Goal: Task Accomplishment & Management: Use online tool/utility

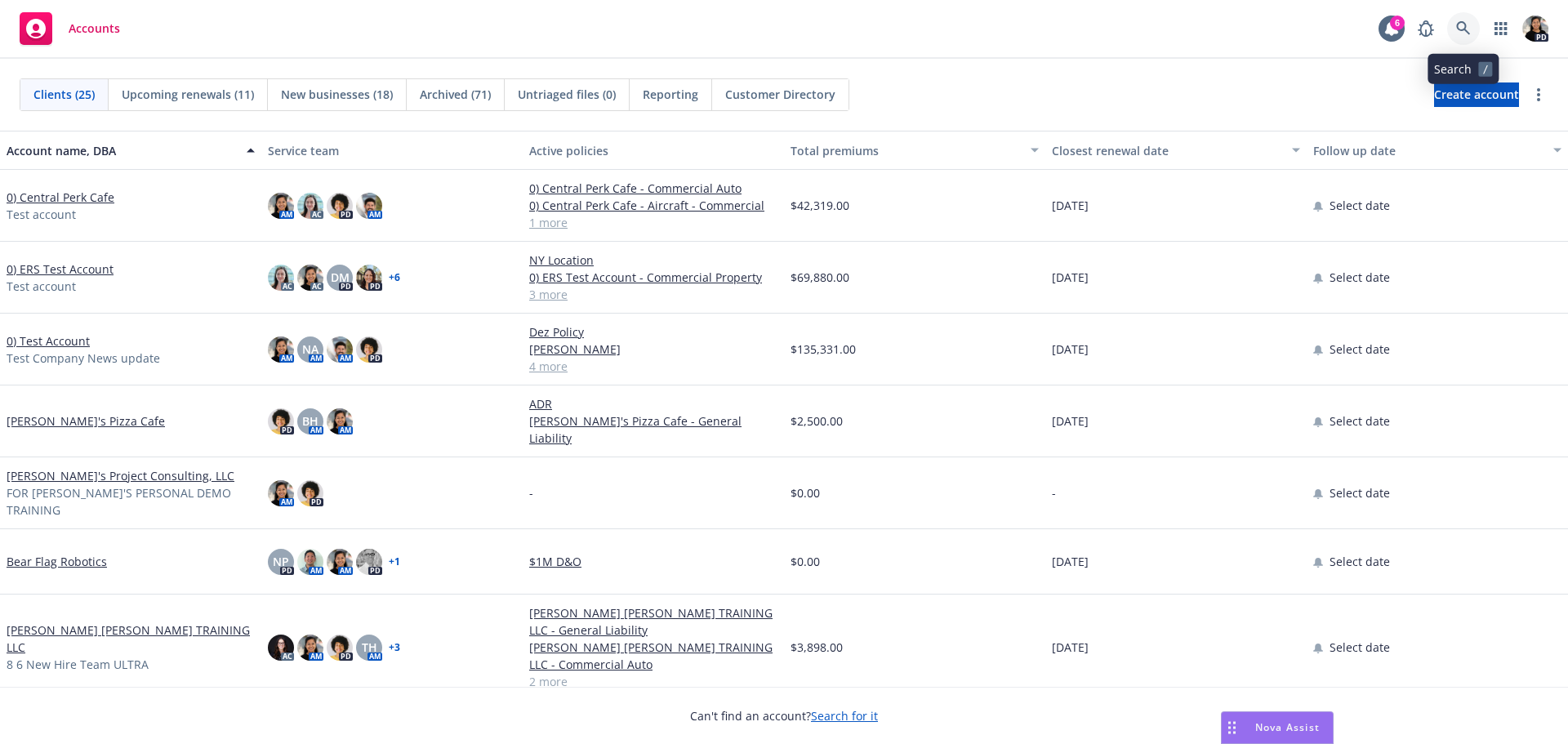
click at [1463, 29] on icon at bounding box center [1463, 28] width 14 height 14
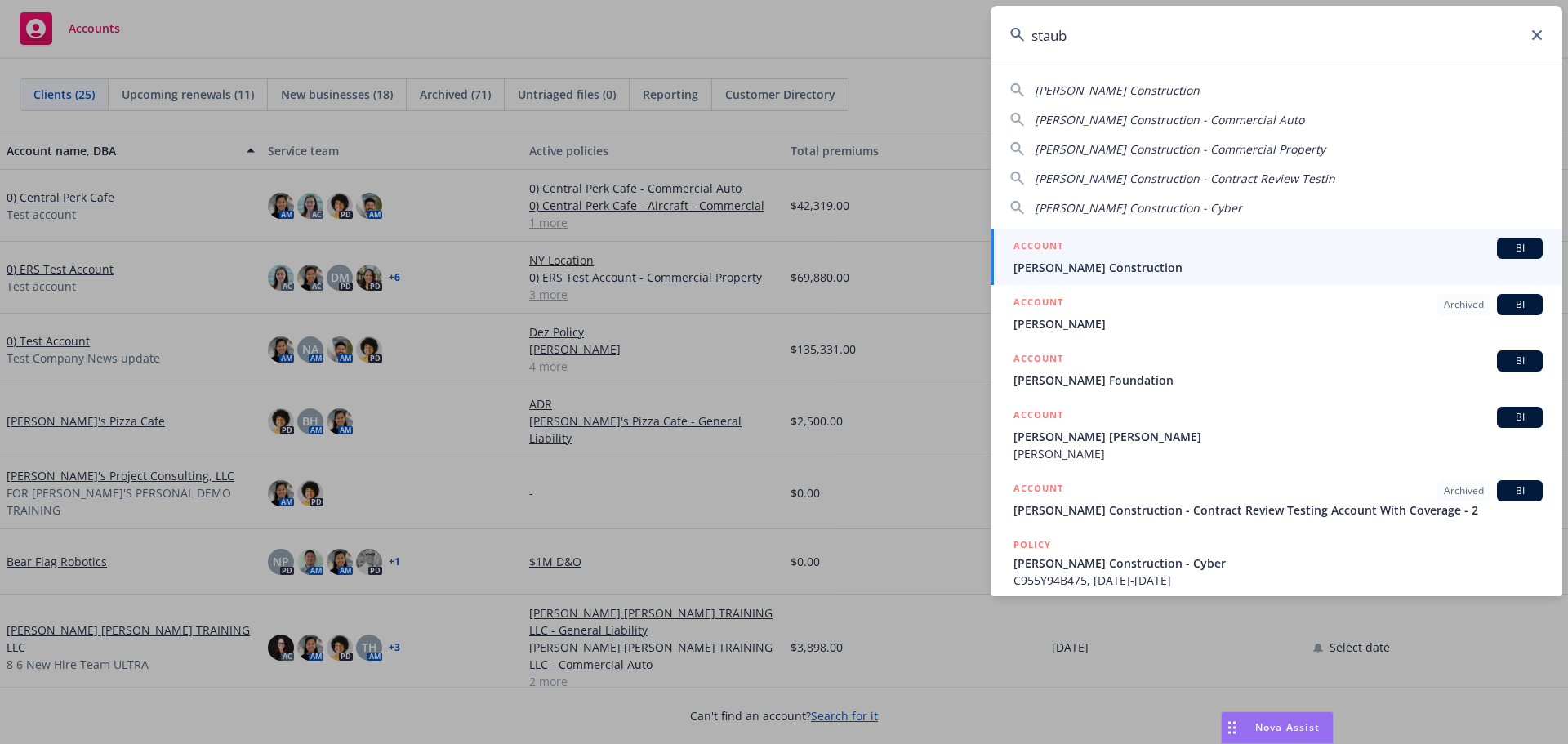
type input "staub"
click at [1400, 254] on div "ACCOUNT BI" at bounding box center [1278, 248] width 530 height 21
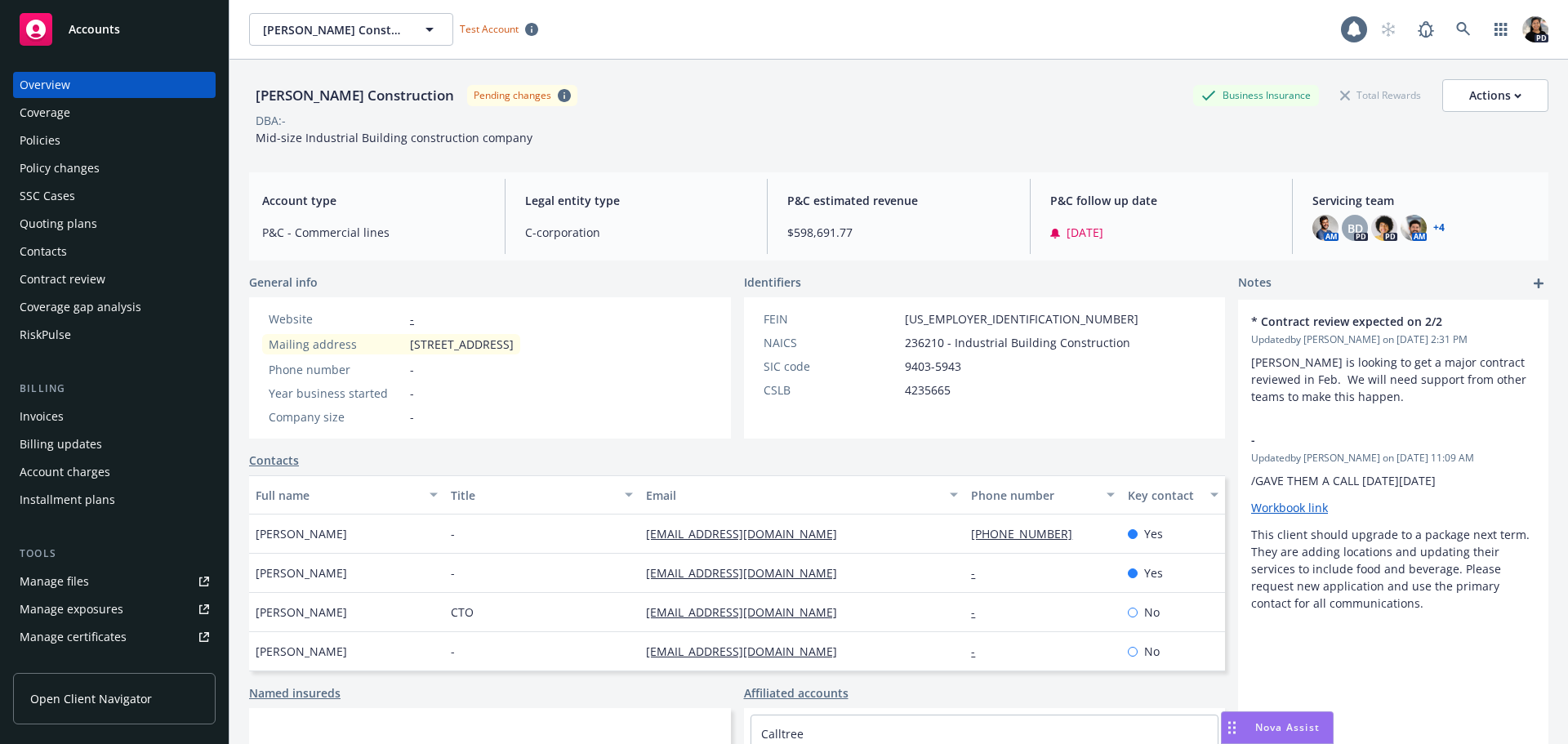
click at [106, 694] on span "Open Client Navigator" at bounding box center [91, 699] width 122 height 17
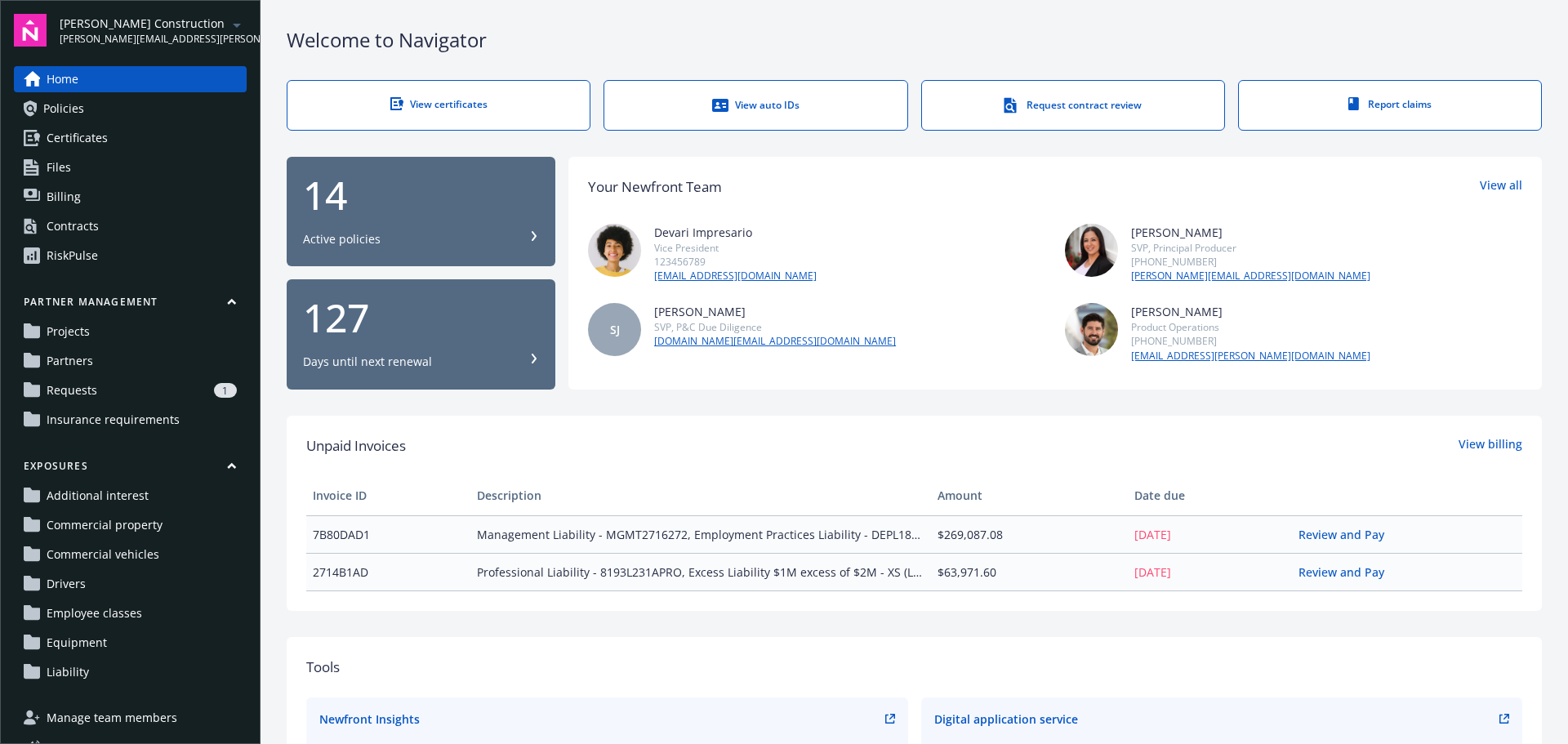
click at [114, 364] on link "Partners" at bounding box center [130, 361] width 233 height 26
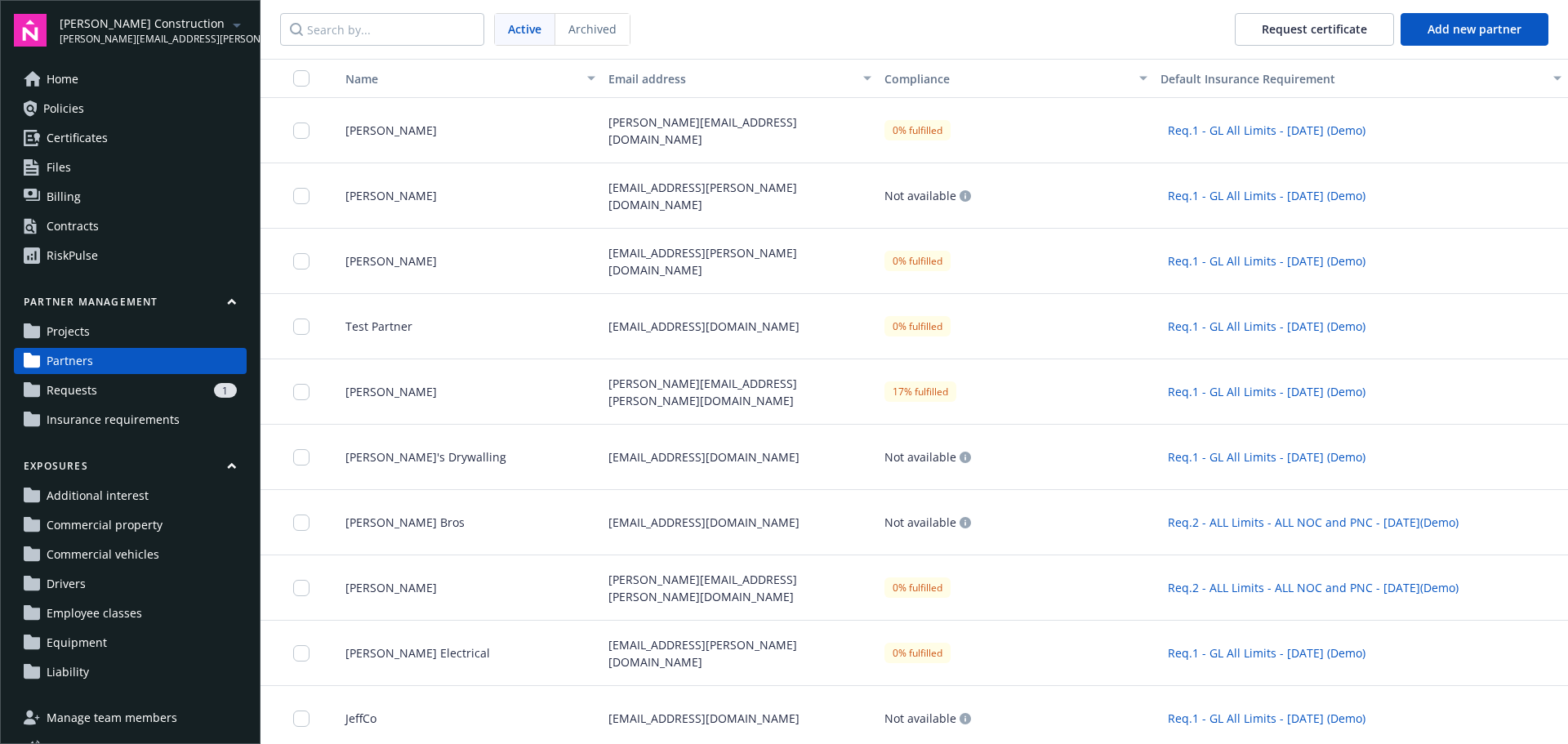
click at [404, 385] on span "[PERSON_NAME]" at bounding box center [385, 391] width 105 height 17
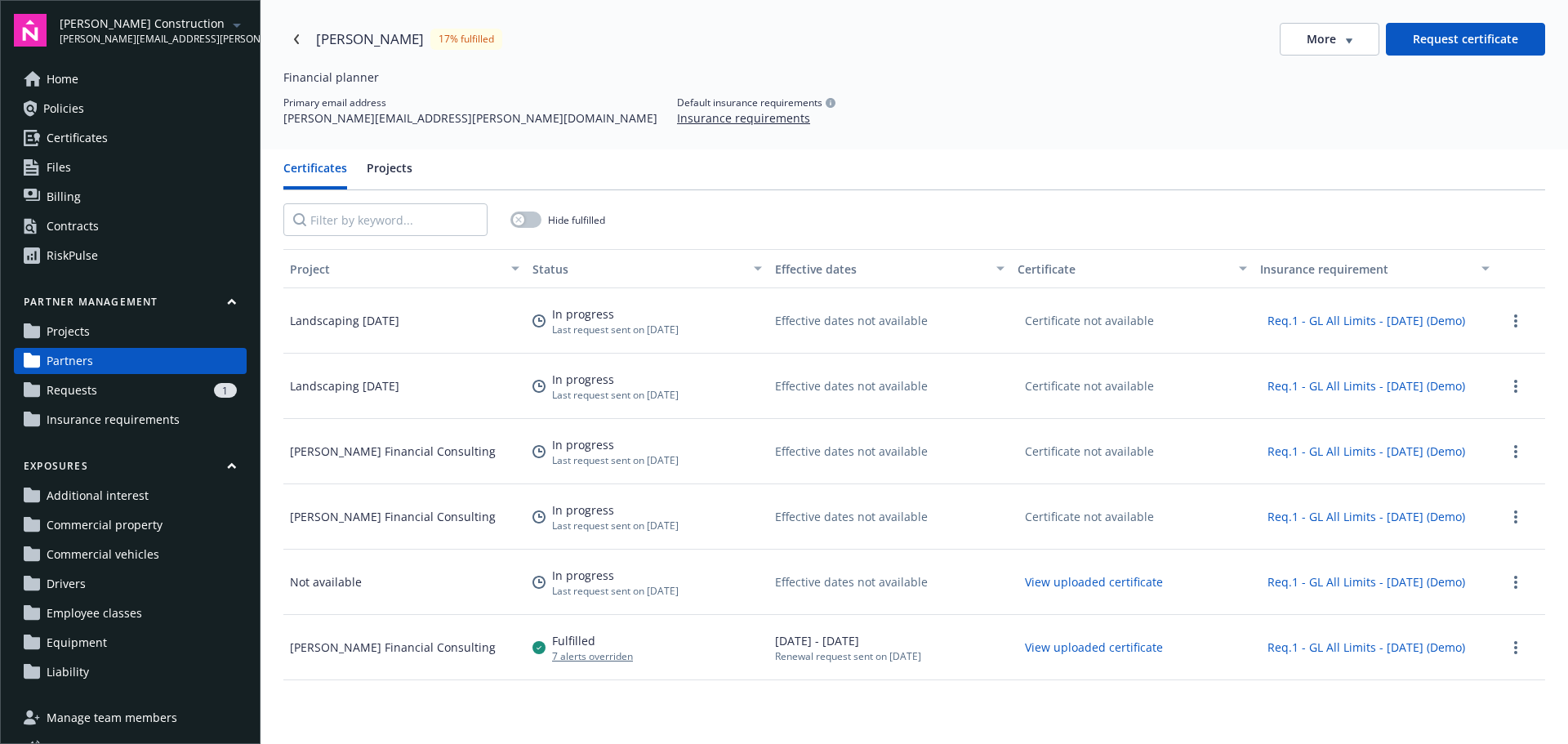
click at [1347, 49] on button "More" at bounding box center [1330, 39] width 100 height 33
click at [160, 341] on link "Projects" at bounding box center [130, 332] width 233 height 26
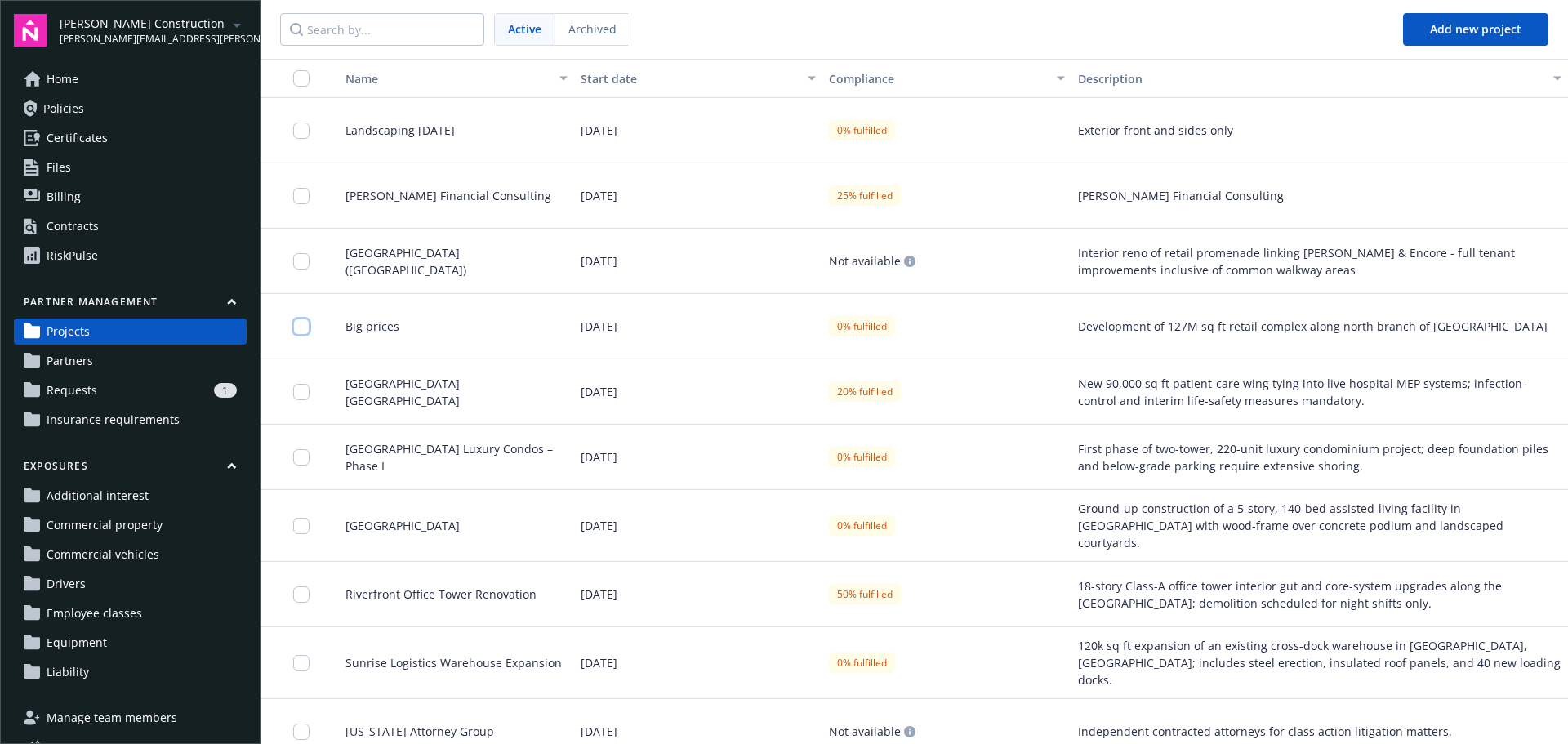
click at [301, 326] on input "checkbox" at bounding box center [301, 327] width 16 height 16
checkbox input "false"
click at [455, 127] on span "Landscaping [DATE]" at bounding box center [394, 130] width 123 height 17
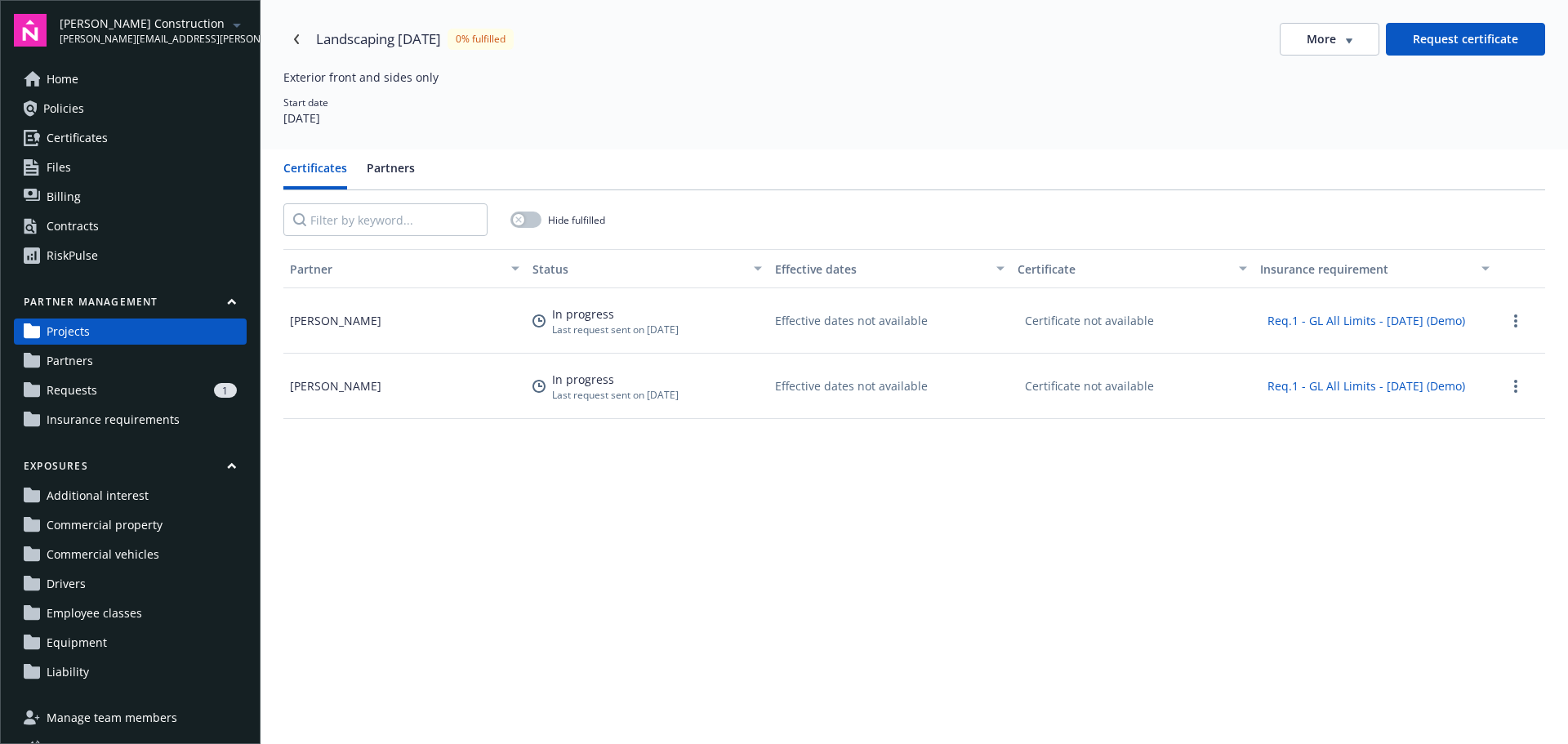
click at [399, 172] on button "Partners" at bounding box center [391, 174] width 48 height 30
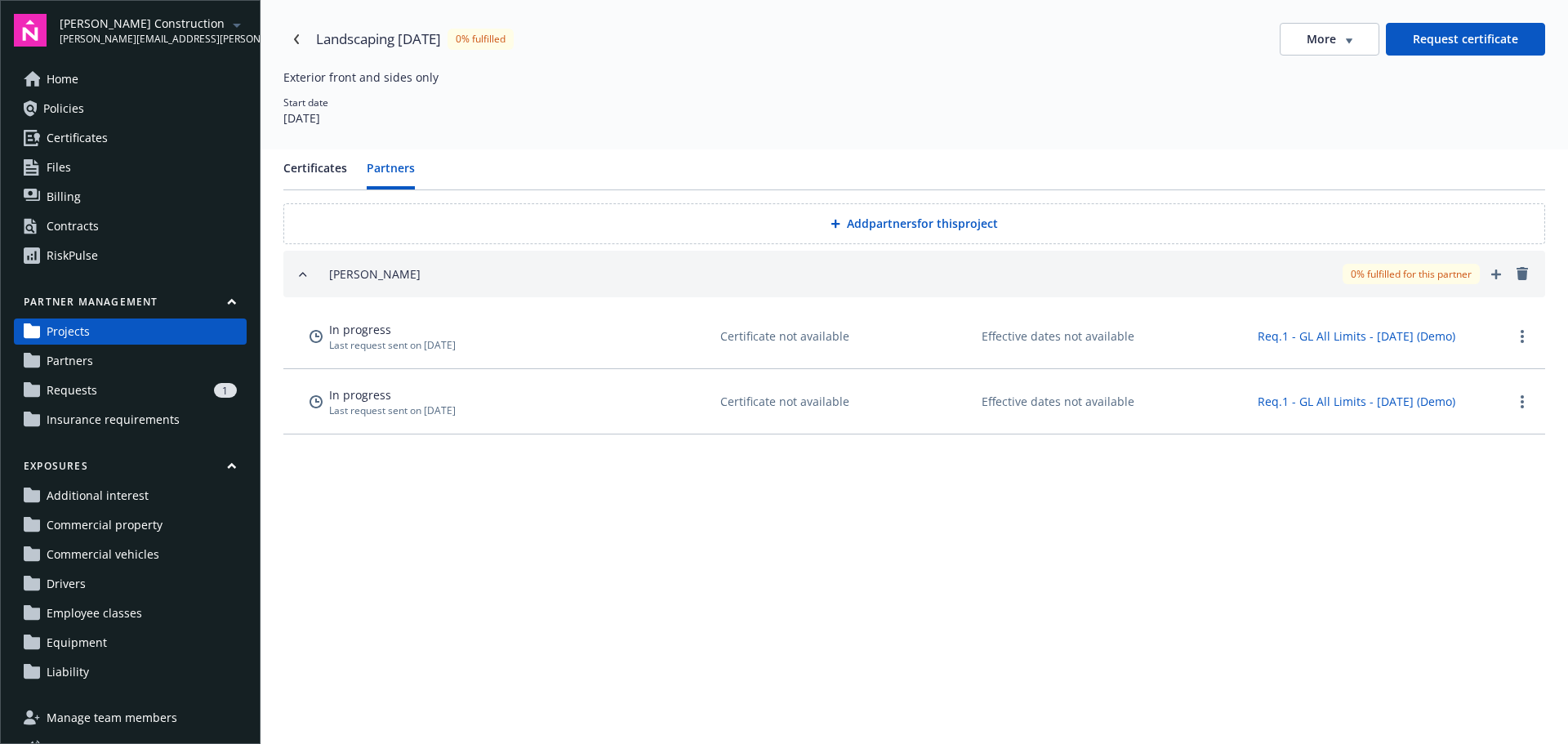
click at [324, 172] on button "Certificates" at bounding box center [316, 174] width 64 height 30
click at [385, 172] on button "Partners" at bounding box center [391, 174] width 48 height 30
click at [1519, 340] on link "more" at bounding box center [1522, 337] width 20 height 20
click at [318, 180] on button "Certificates" at bounding box center [316, 174] width 64 height 30
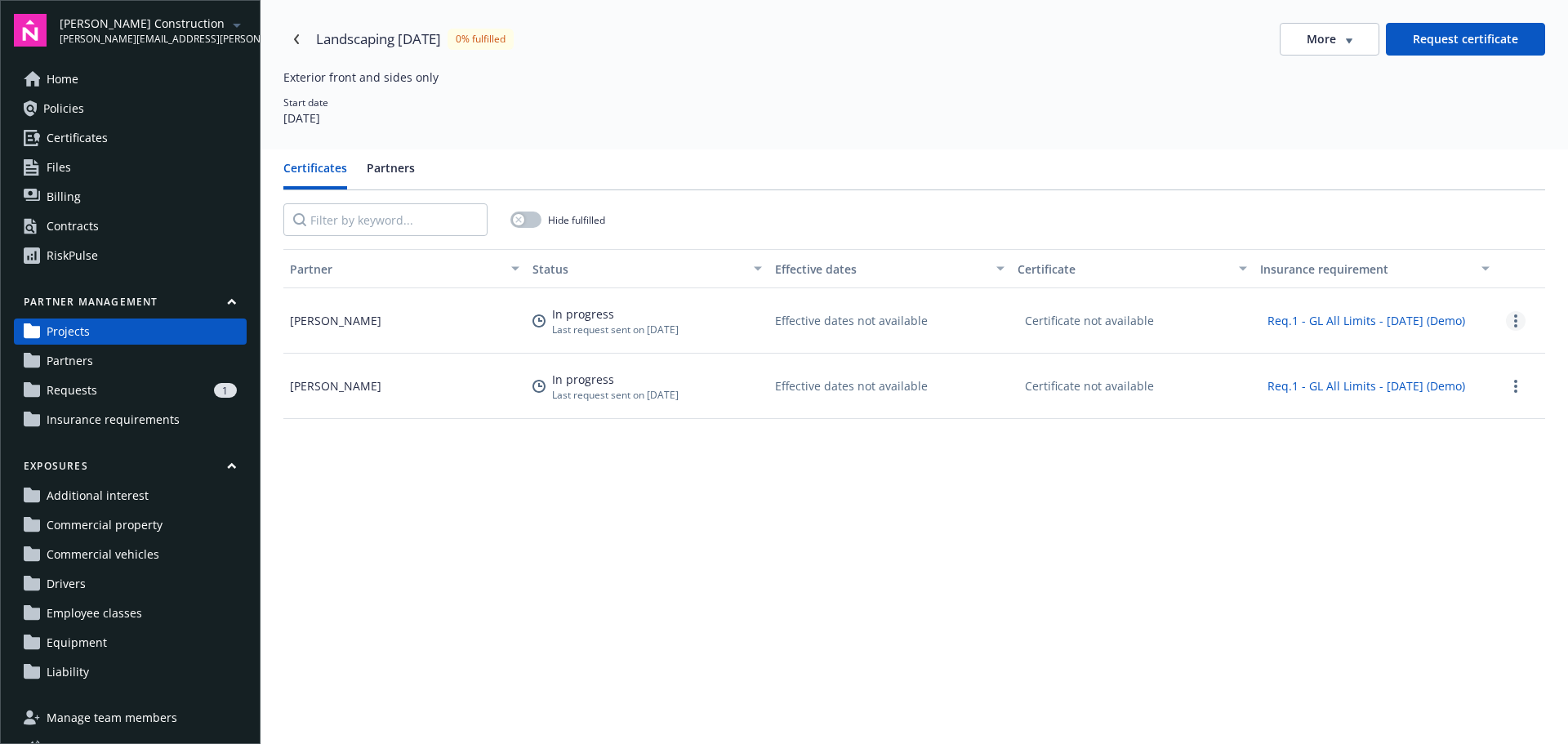
click at [1508, 322] on link "more" at bounding box center [1516, 321] width 20 height 20
click at [1186, 467] on div "Partner Status Effective dates Certificate Insurance requirement [PERSON_NAME] …" at bounding box center [914, 592] width 1262 height 686
click at [1338, 44] on div "More" at bounding box center [1329, 39] width 46 height 16
click at [1506, 314] on link "more" at bounding box center [1516, 321] width 20 height 20
click at [598, 180] on div "Certificates Partners" at bounding box center [914, 174] width 1262 height 31
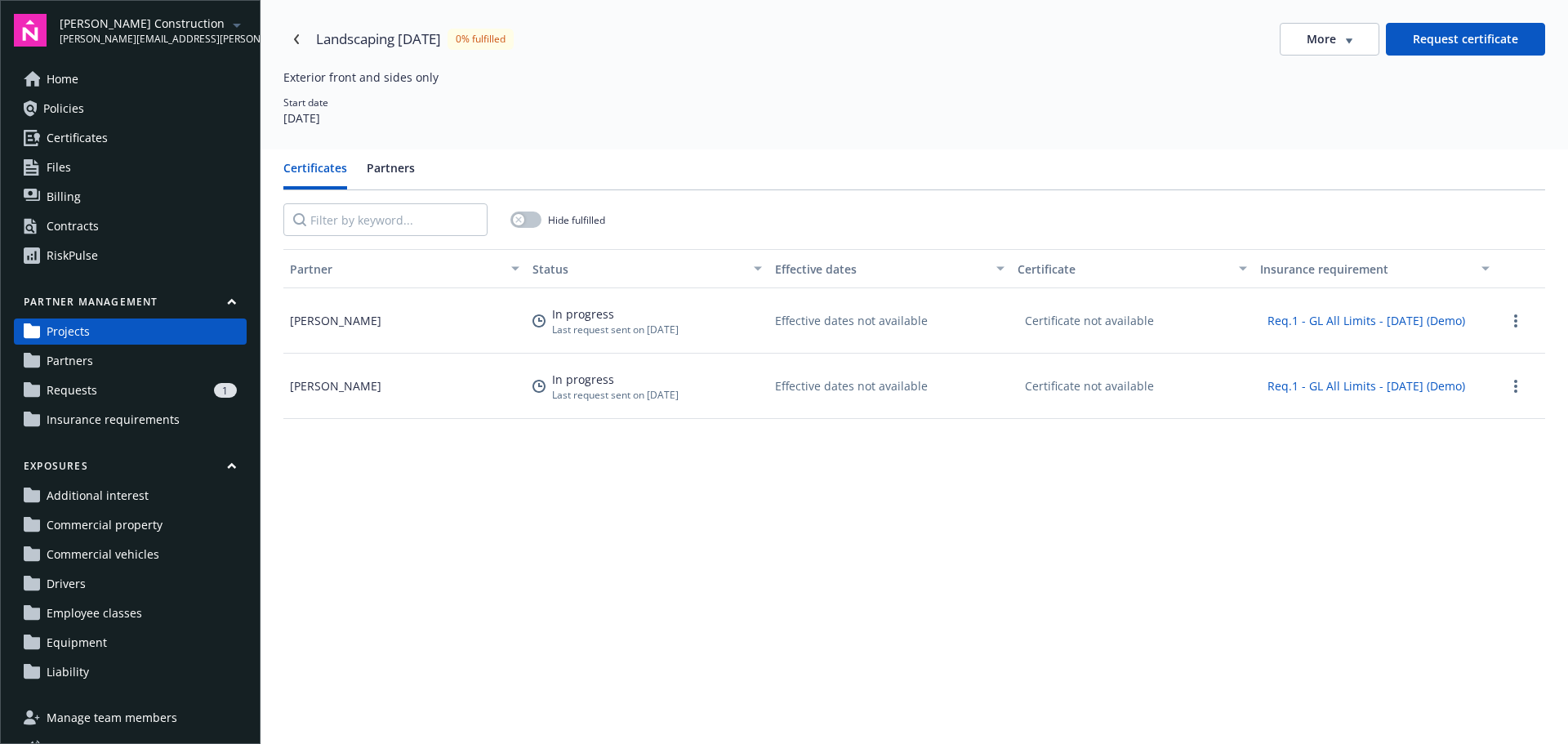
click at [124, 387] on div "1" at bounding box center [170, 390] width 133 height 15
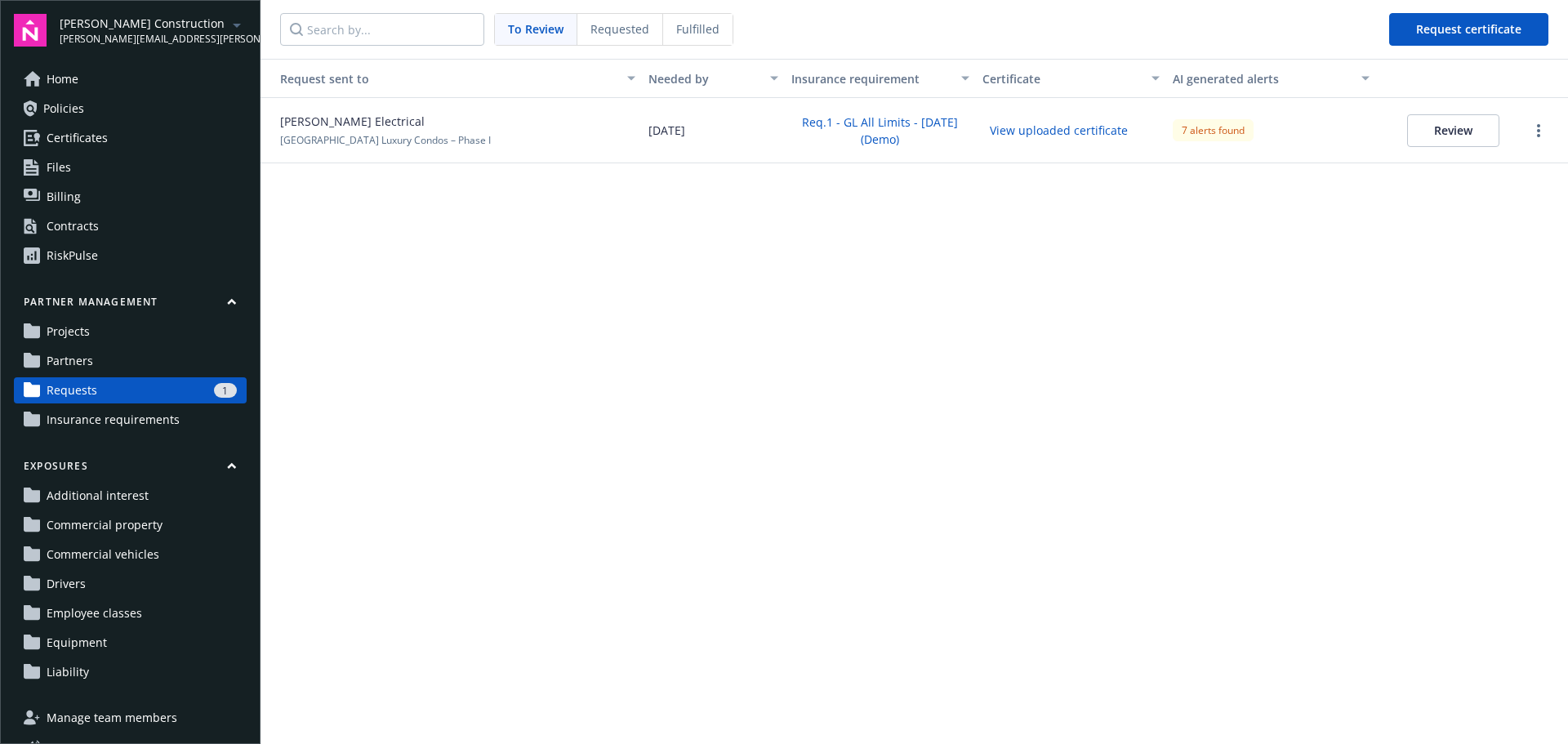
click at [617, 27] on span "Requested" at bounding box center [620, 28] width 59 height 17
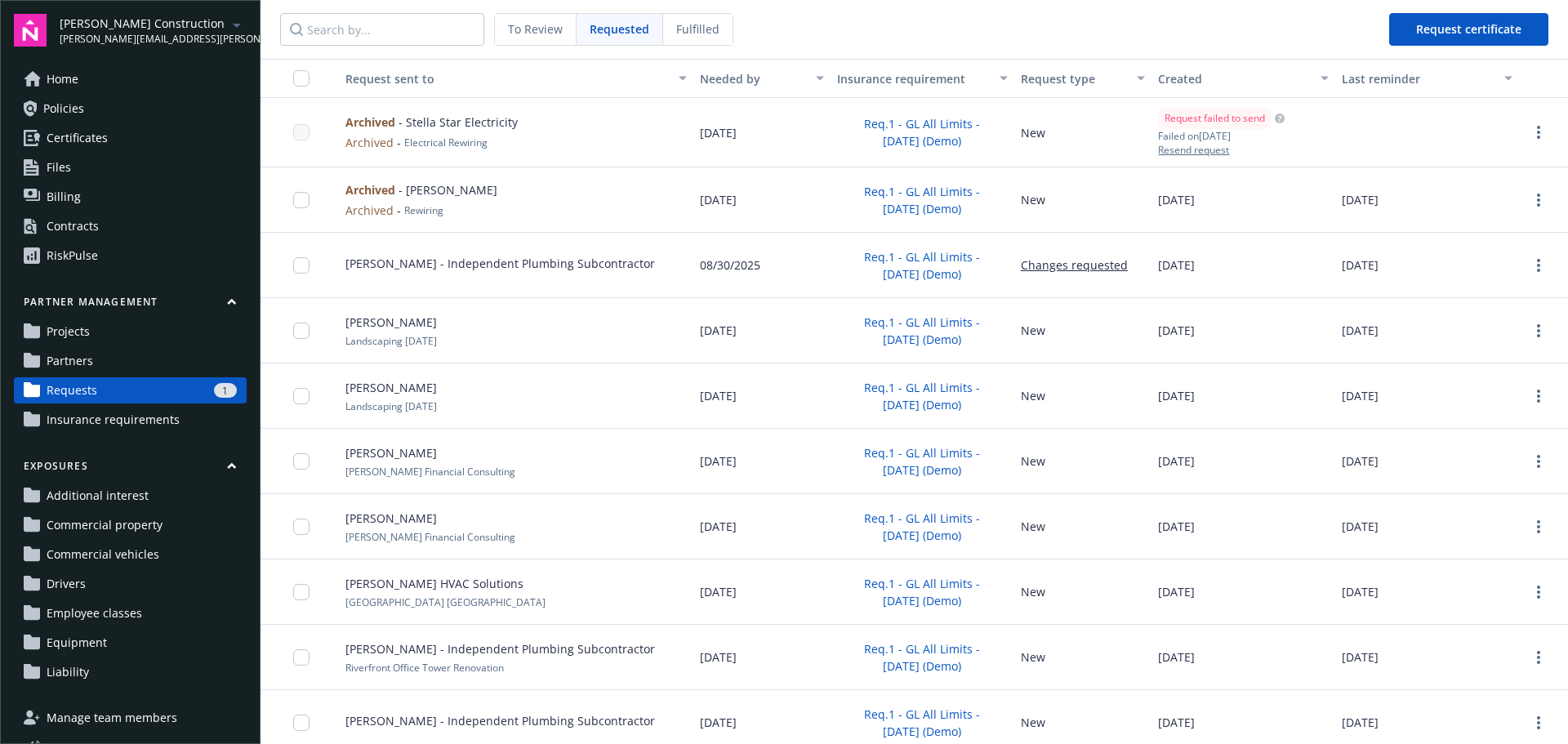
click at [699, 29] on span "Fulfilled" at bounding box center [698, 28] width 43 height 17
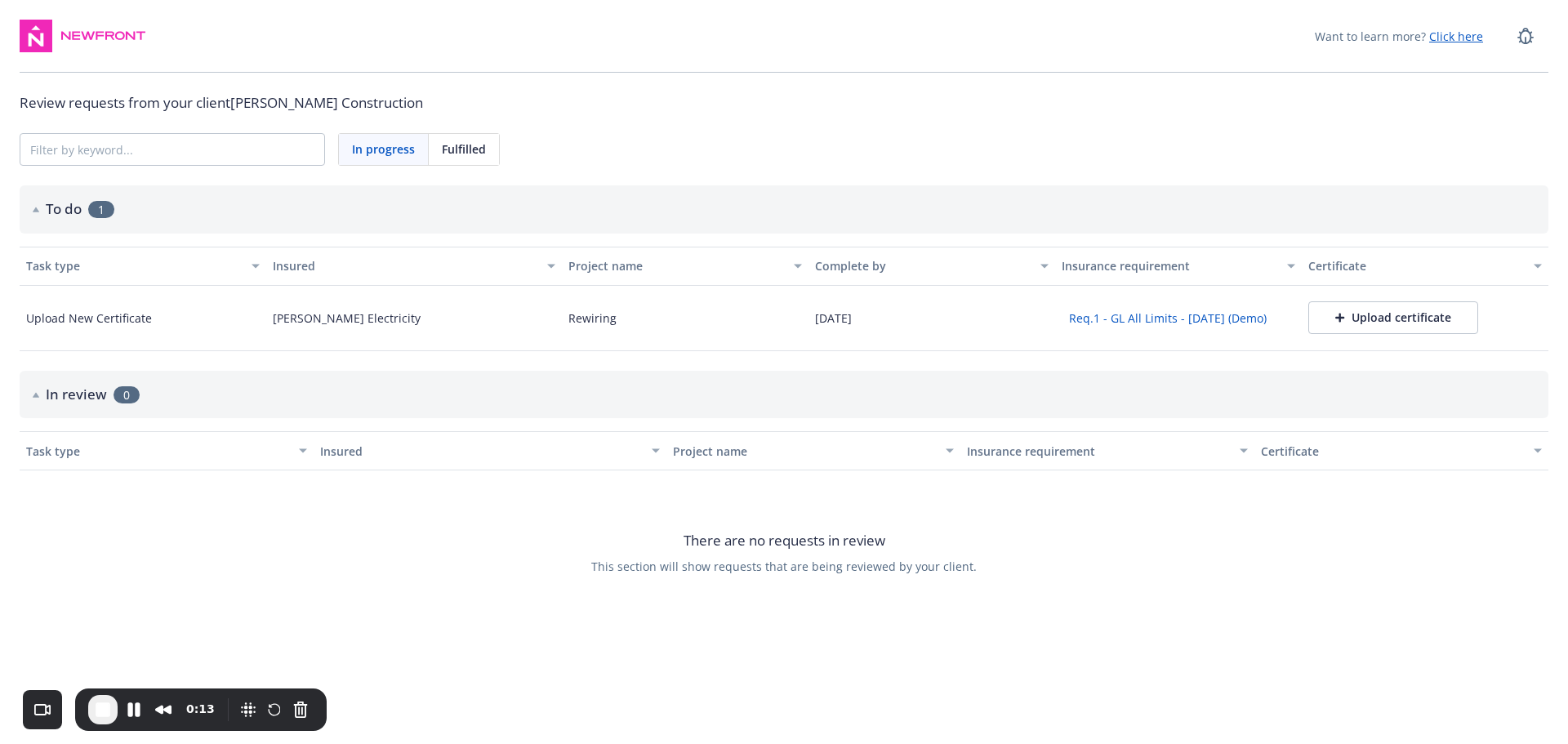
click at [1397, 318] on div "Upload certificate" at bounding box center [1393, 318] width 116 height 16
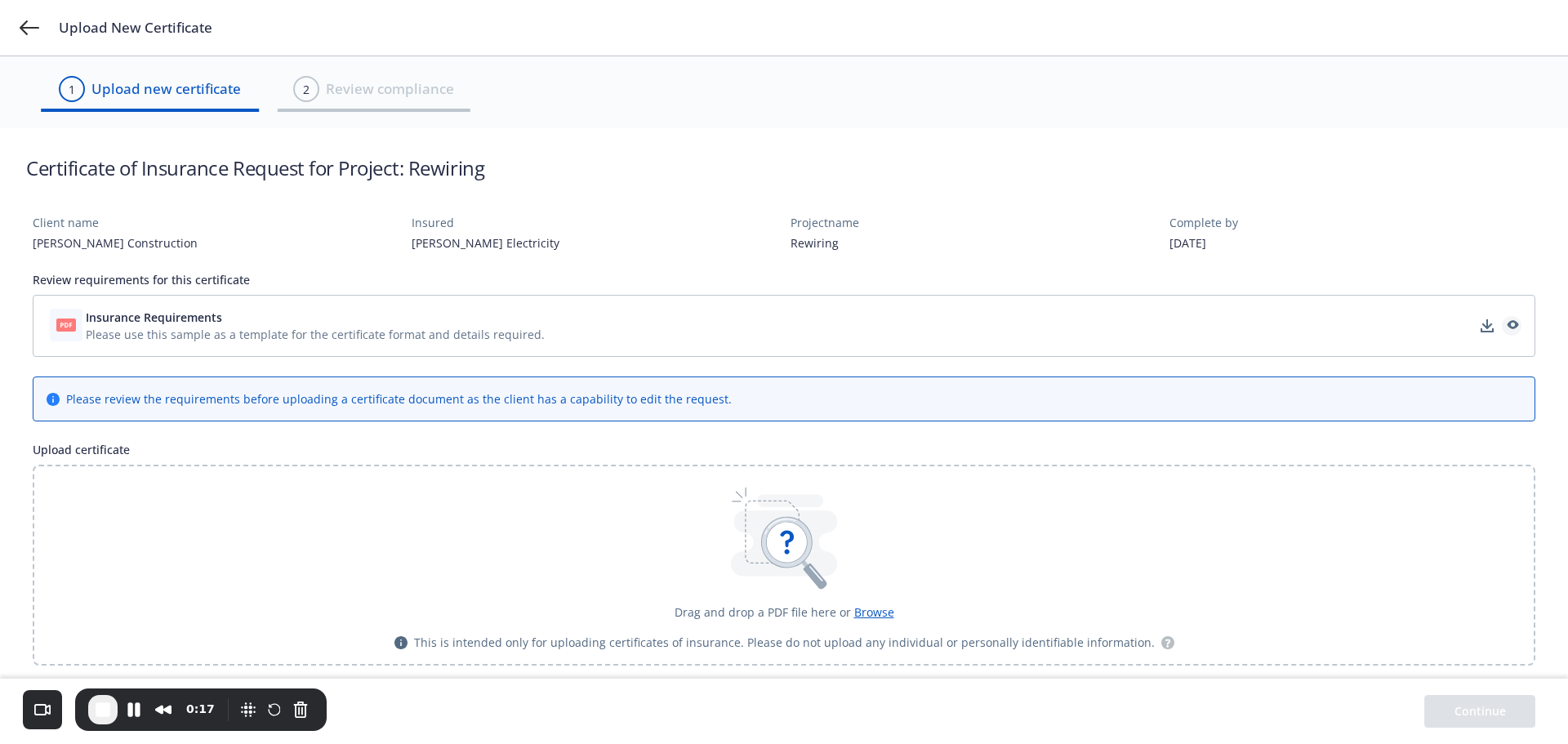
click at [1509, 327] on icon "preview" at bounding box center [1513, 324] width 11 height 9
click at [868, 614] on span "Browse" at bounding box center [874, 613] width 40 height 16
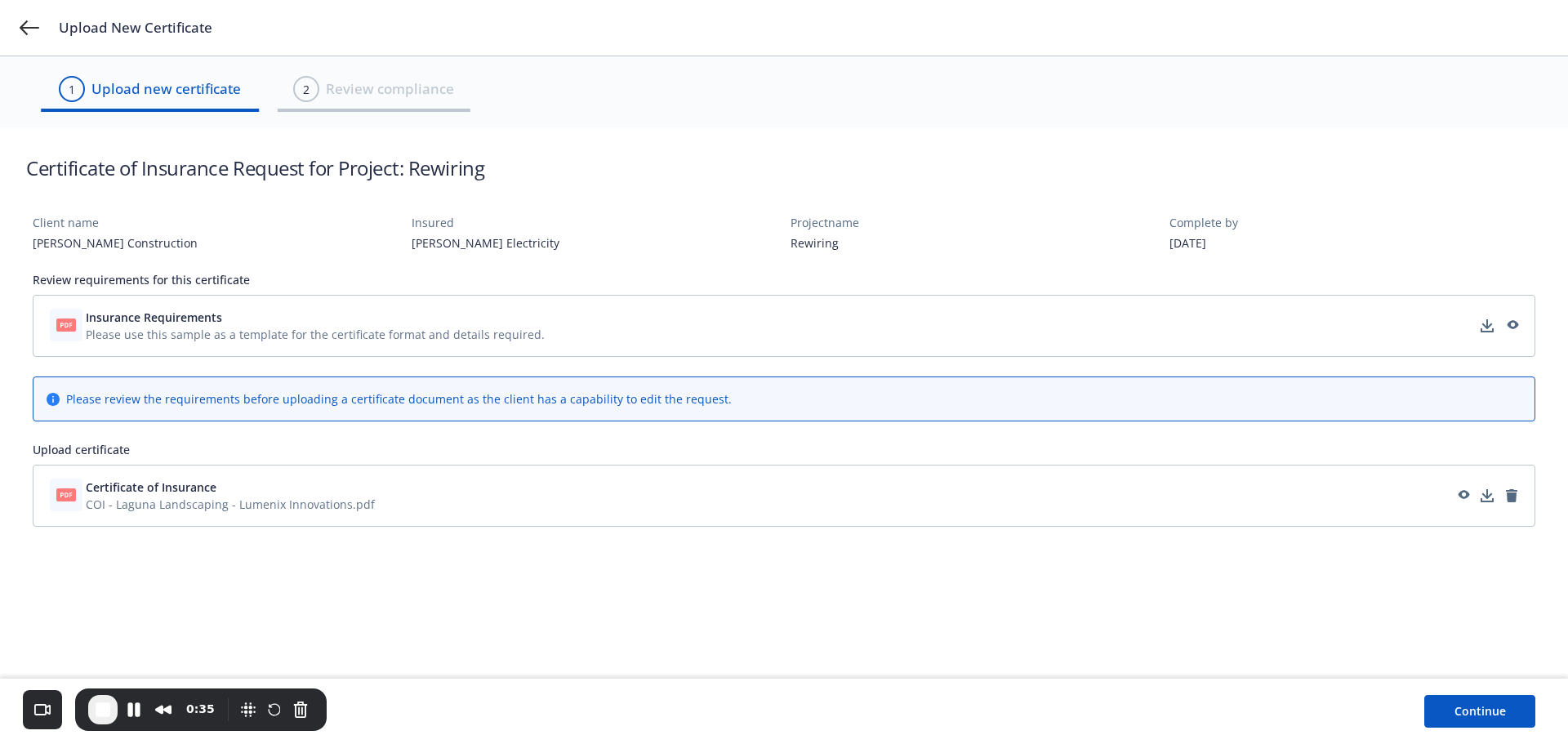
click at [1504, 712] on button "Continue" at bounding box center [1479, 711] width 111 height 33
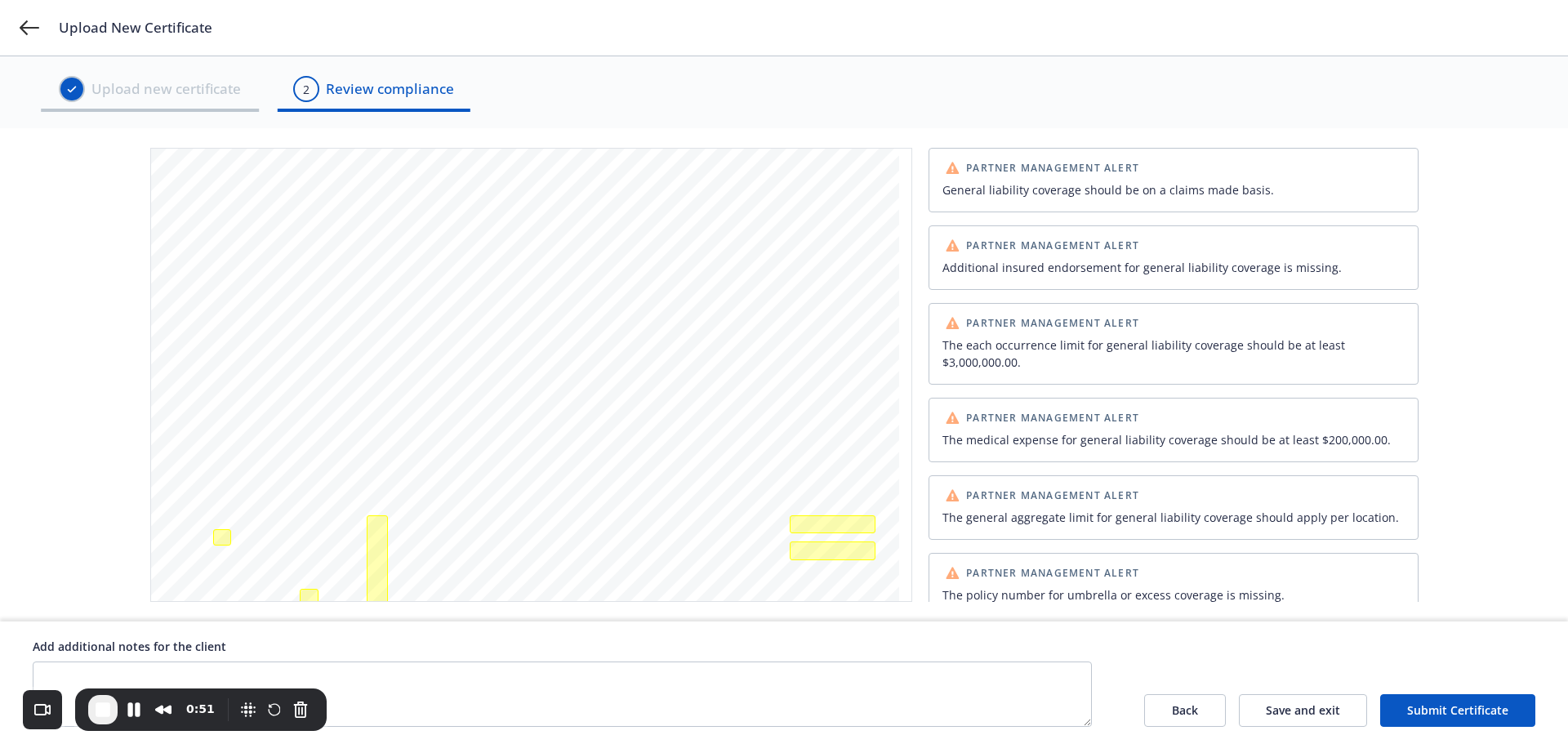
scroll to position [88, 0]
click at [1258, 185] on div "General liability coverage should be on a claims made basis." at bounding box center [1173, 185] width 463 height 17
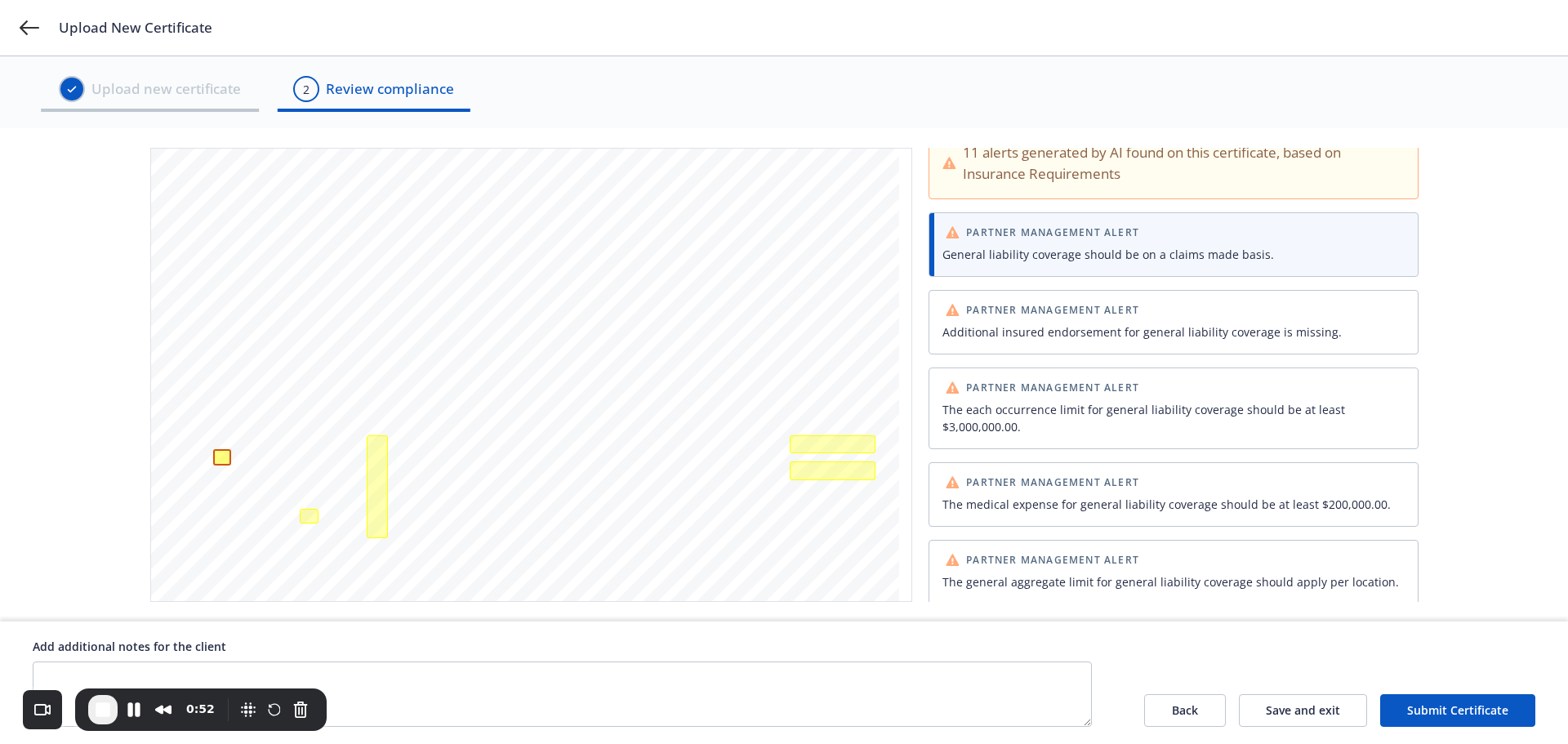
scroll to position [0, 0]
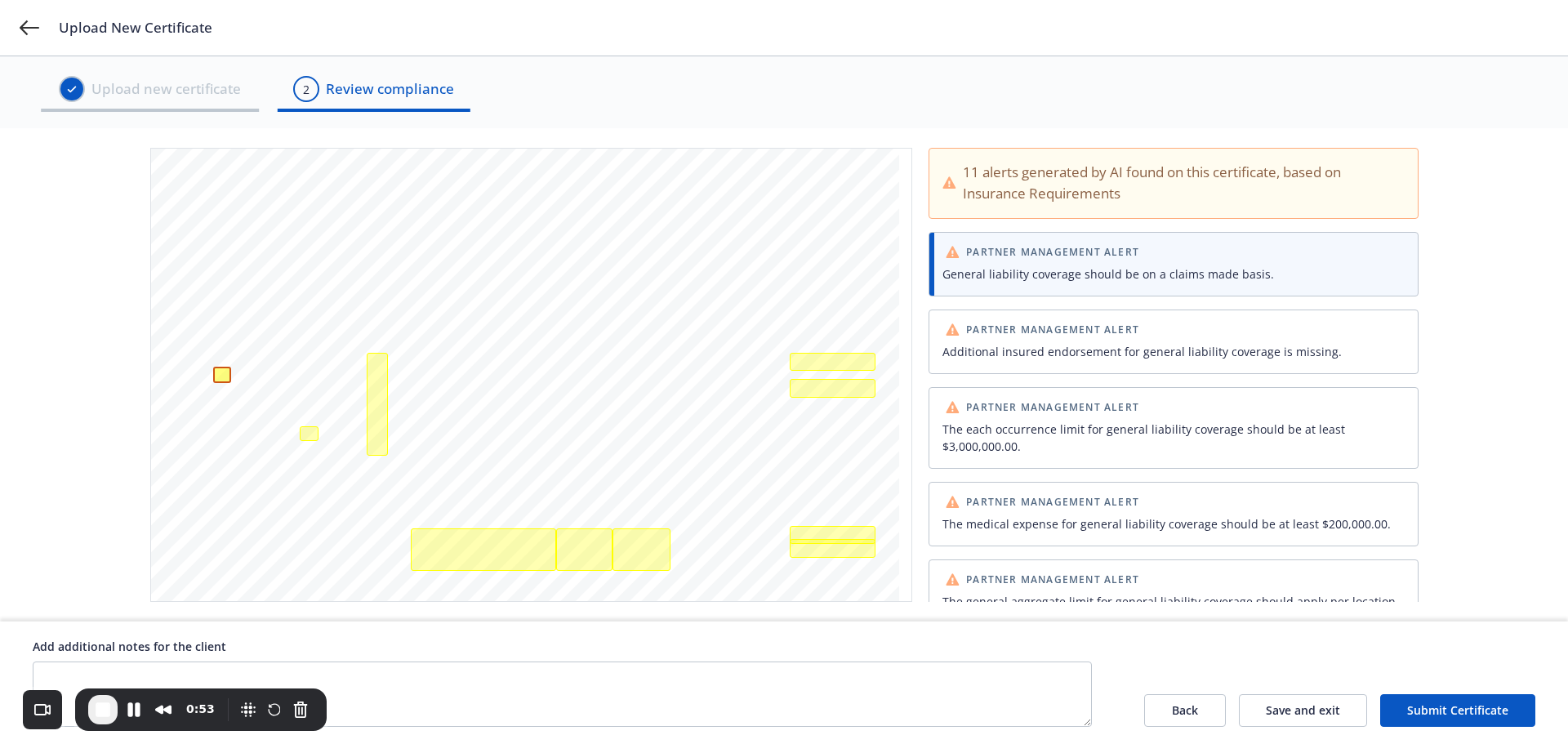
click at [1226, 343] on div "Additional insured endorsement for general liability coverage is missing." at bounding box center [1173, 351] width 463 height 17
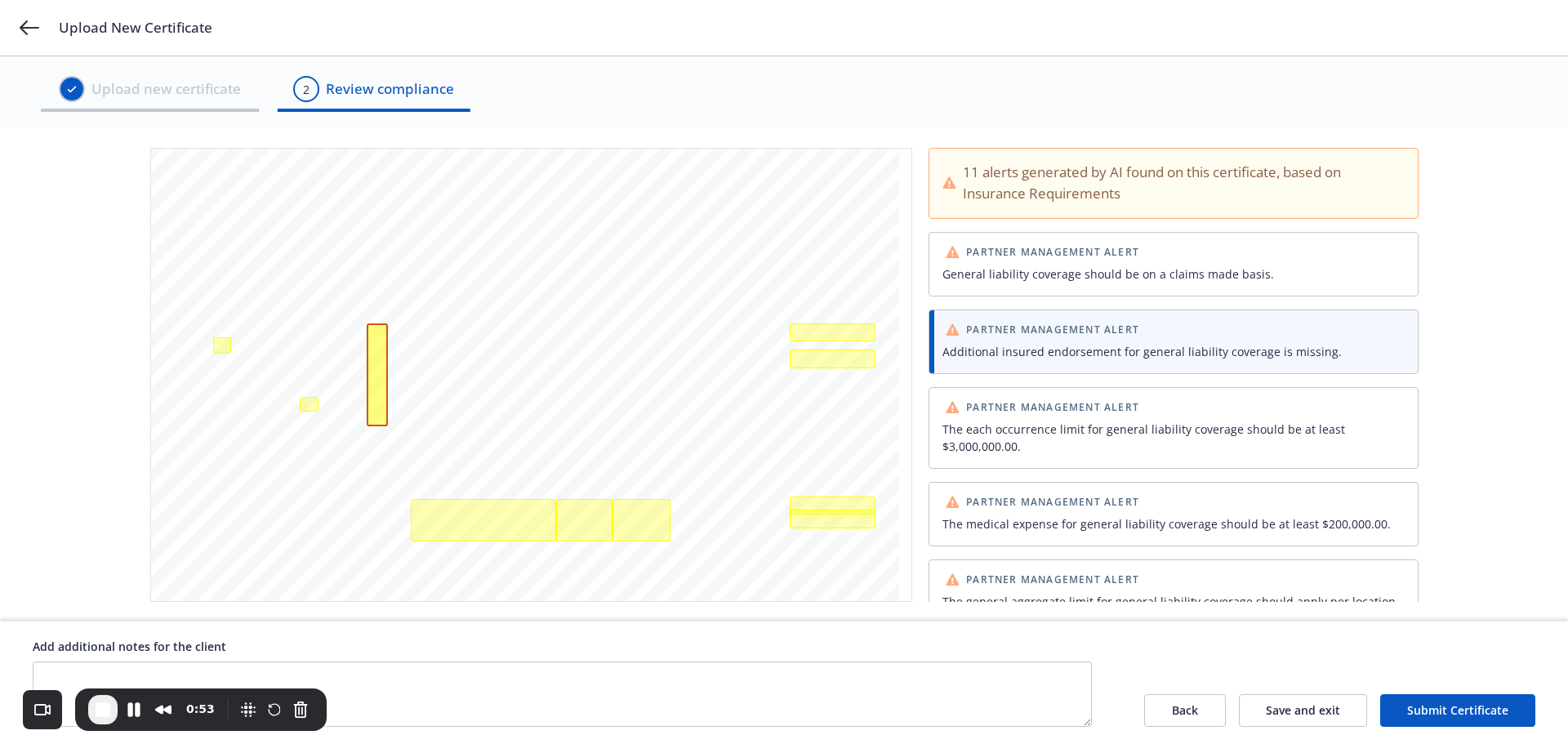
click at [1195, 434] on div "The each occurrence limit for general liability coverage should be at least $3,…" at bounding box center [1173, 438] width 463 height 34
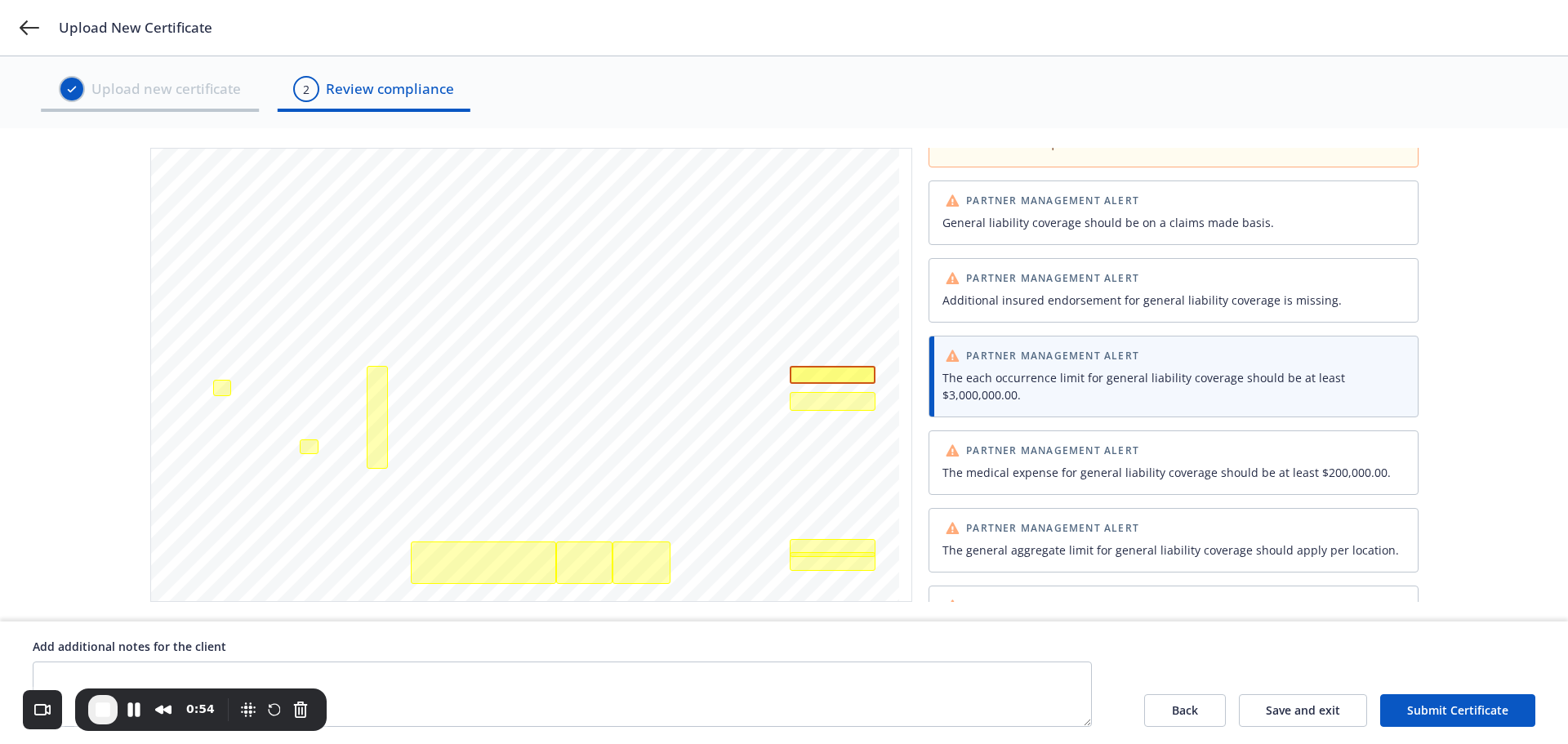
scroll to position [53, 0]
click at [1183, 480] on div "The medical expense for general liability coverage should be at least $200,000.…" at bounding box center [1173, 471] width 469 height 24
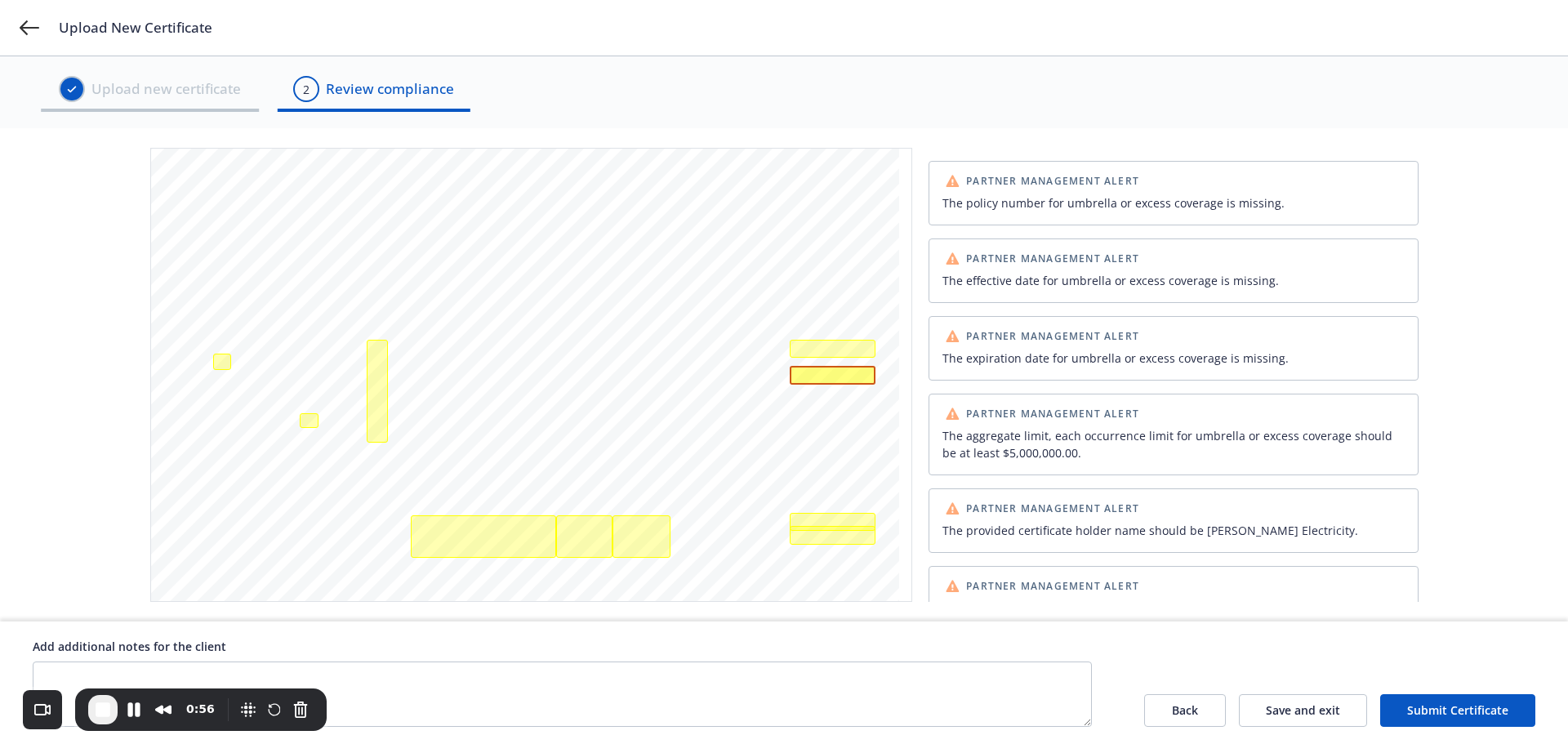
scroll to position [522, 0]
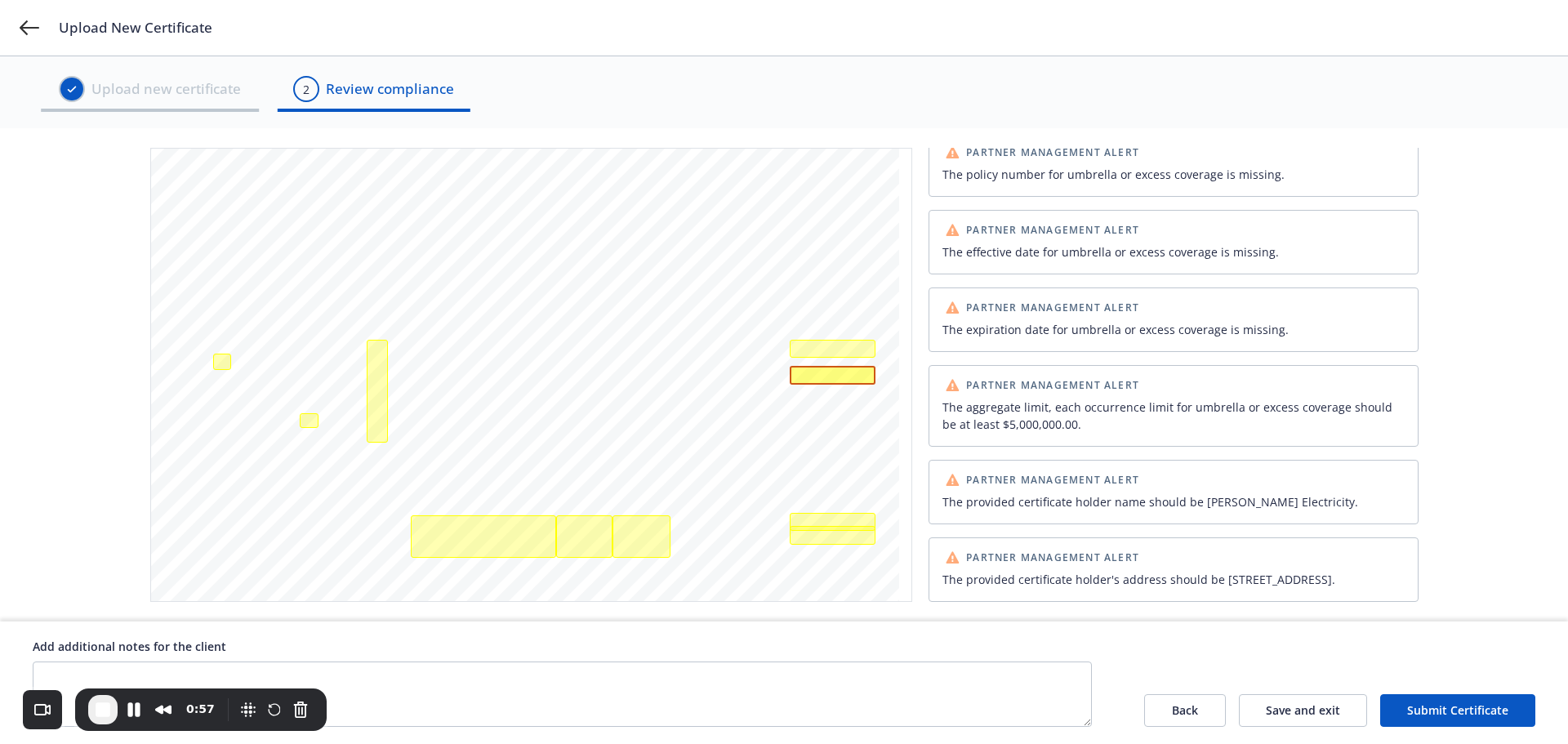
click at [1445, 709] on button "Submit Certificate" at bounding box center [1457, 711] width 155 height 33
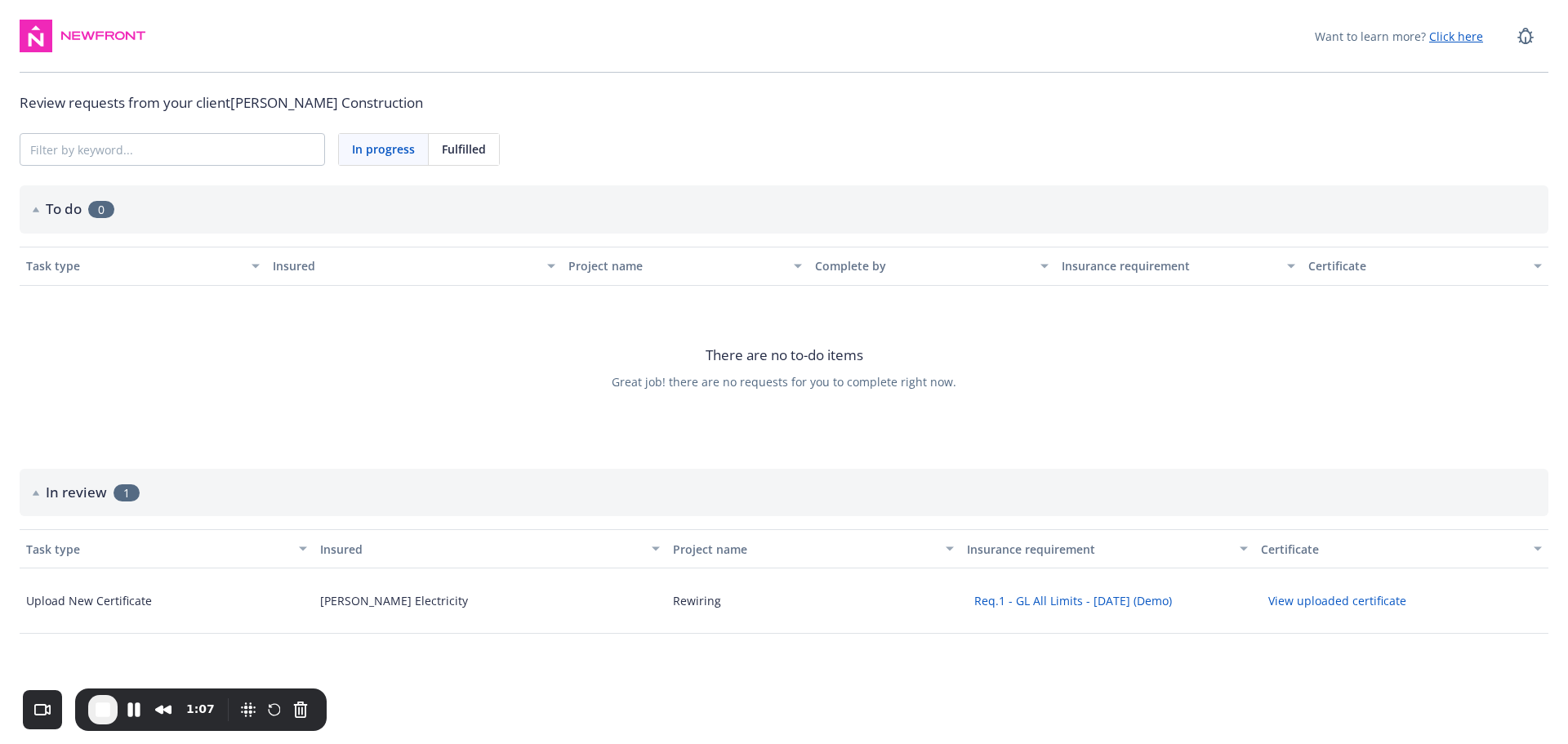
click at [101, 709] on span "End Recording" at bounding box center [103, 710] width 20 height 20
